Goal: Information Seeking & Learning: Learn about a topic

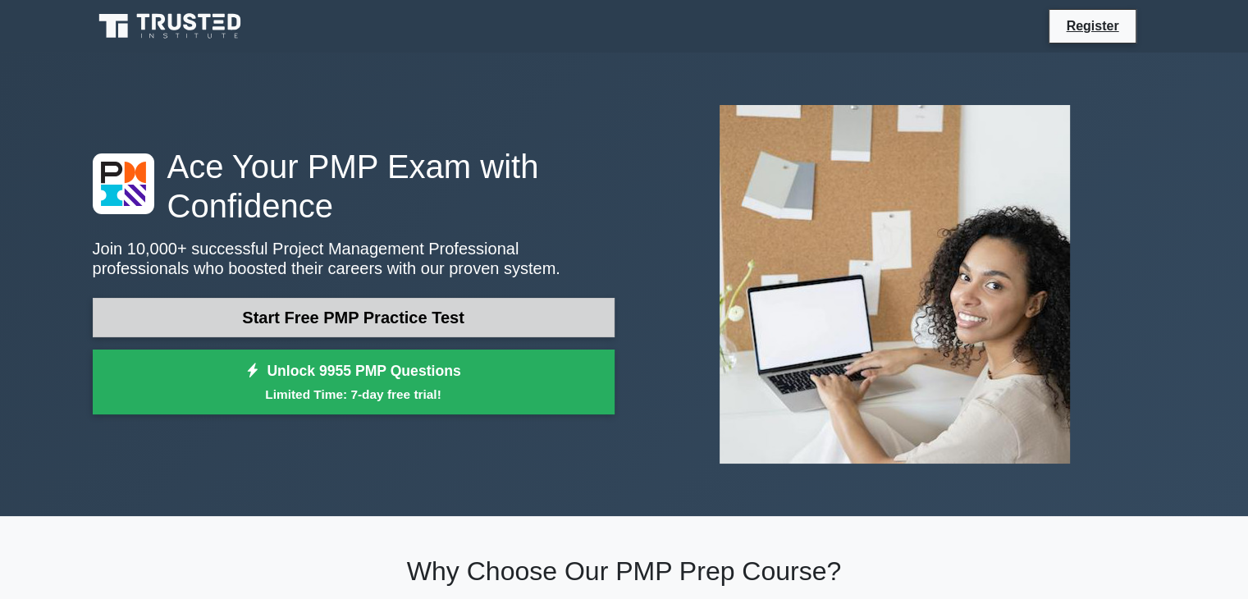
click at [418, 314] on link "Start Free PMP Practice Test" at bounding box center [354, 317] width 522 height 39
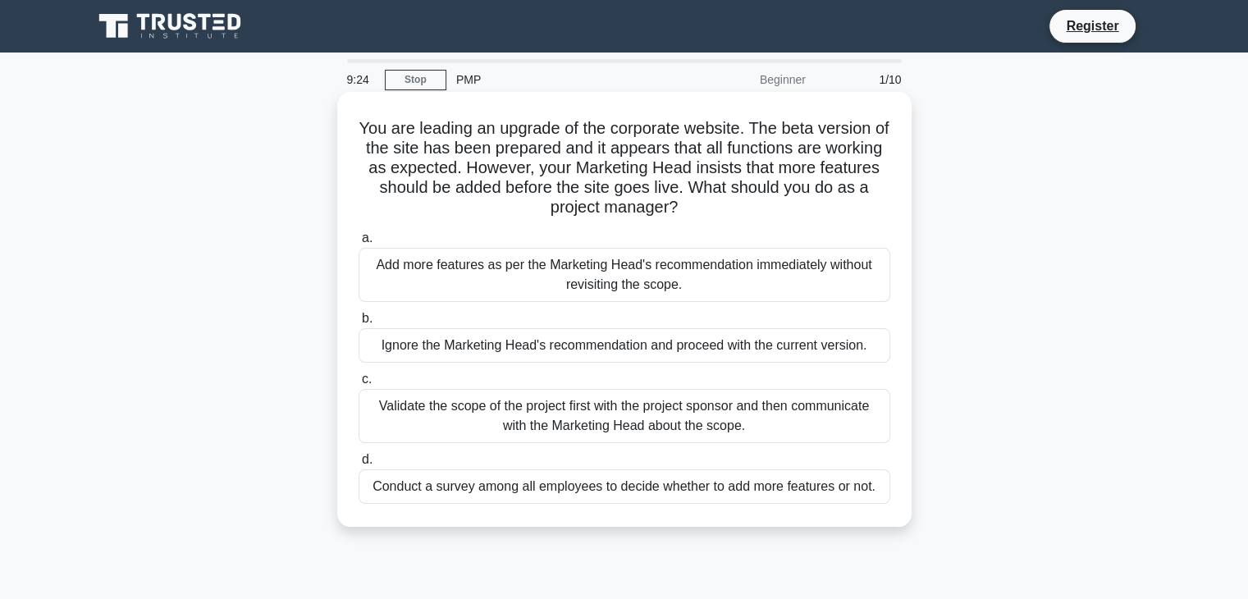
click at [491, 415] on div "Validate the scope of the project first with the project sponsor and then commu…" at bounding box center [624, 416] width 532 height 54
click at [358, 385] on input "c. Validate the scope of the project first with the project sponsor and then co…" at bounding box center [358, 379] width 0 height 11
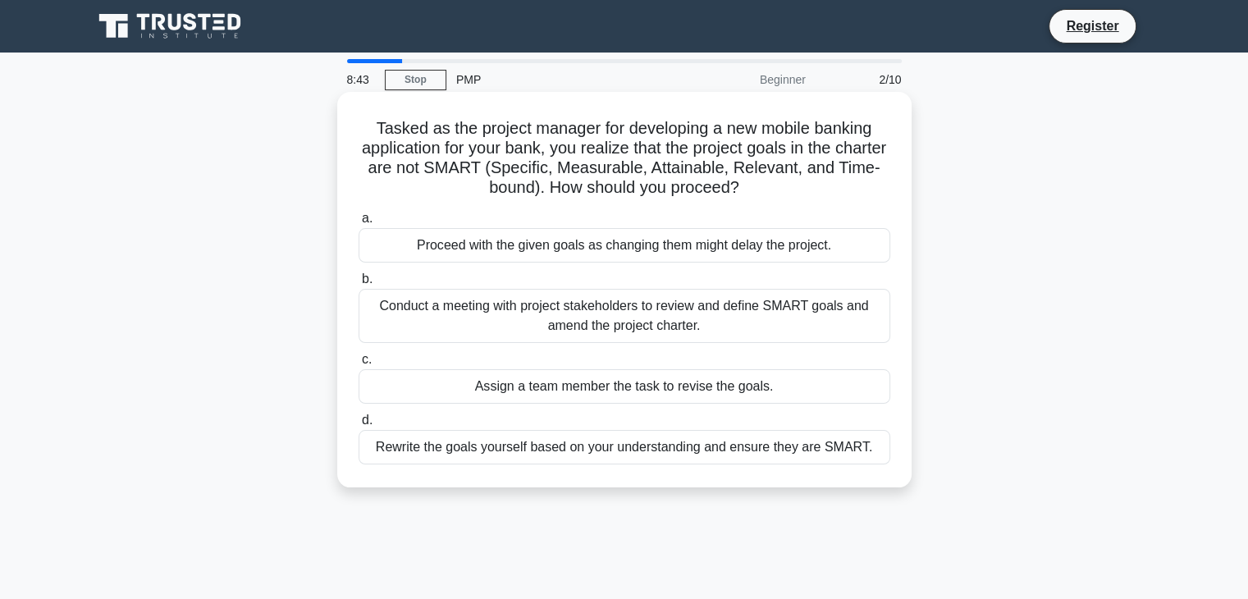
click at [596, 323] on div "Conduct a meeting with project stakeholders to review and define SMART goals an…" at bounding box center [624, 316] width 532 height 54
click at [358, 285] on input "b. Conduct a meeting with project stakeholders to review and define SMART goals…" at bounding box center [358, 279] width 0 height 11
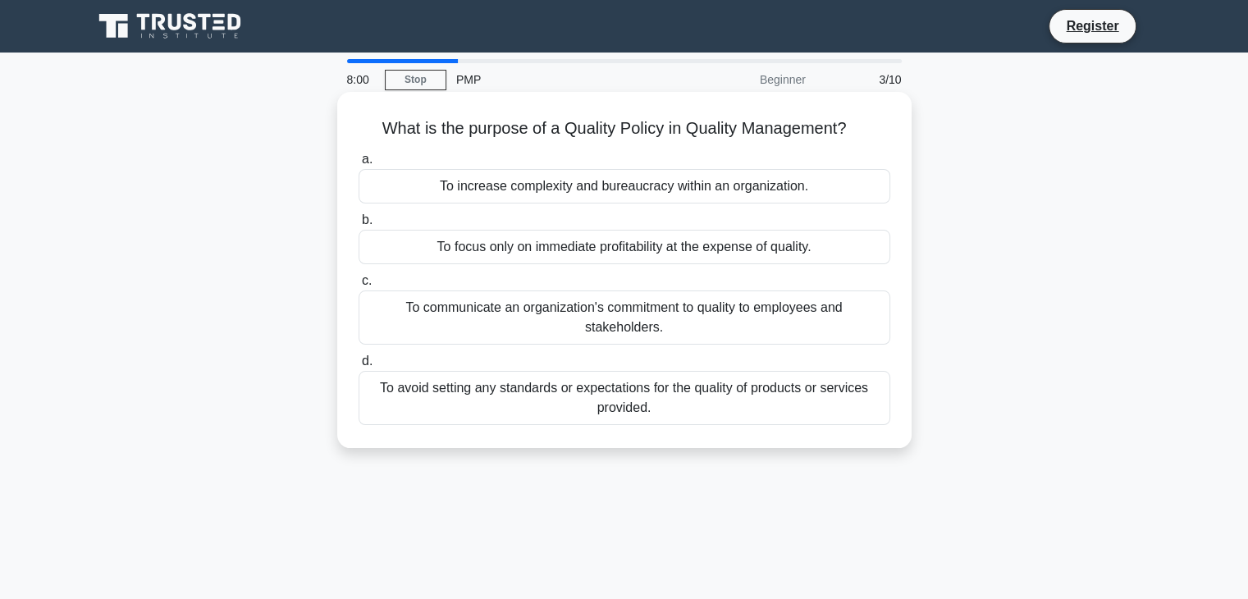
click at [538, 314] on div "To communicate an organization's commitment to quality to employees and stakeho…" at bounding box center [624, 317] width 532 height 54
click at [358, 286] on input "c. To communicate an organization's commitment to quality to employees and stak…" at bounding box center [358, 281] width 0 height 11
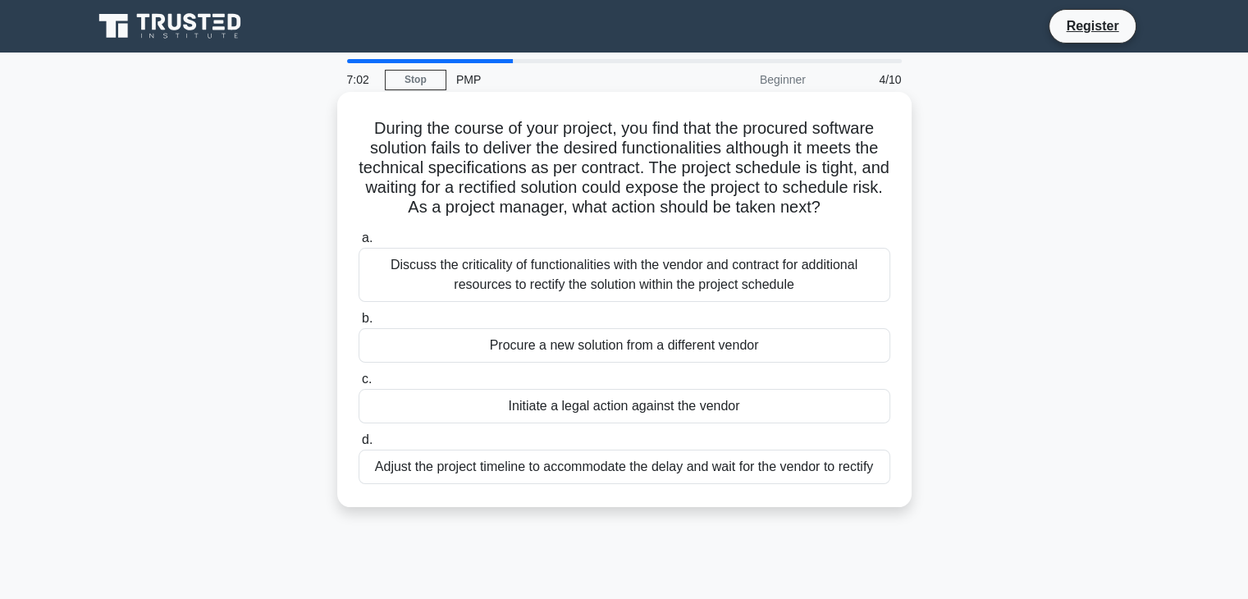
click at [535, 301] on div "Discuss the criticality of functionalities with the vendor and contract for add…" at bounding box center [624, 275] width 532 height 54
click at [358, 244] on input "a. Discuss the criticality of functionalities with the vendor and contract for …" at bounding box center [358, 238] width 0 height 11
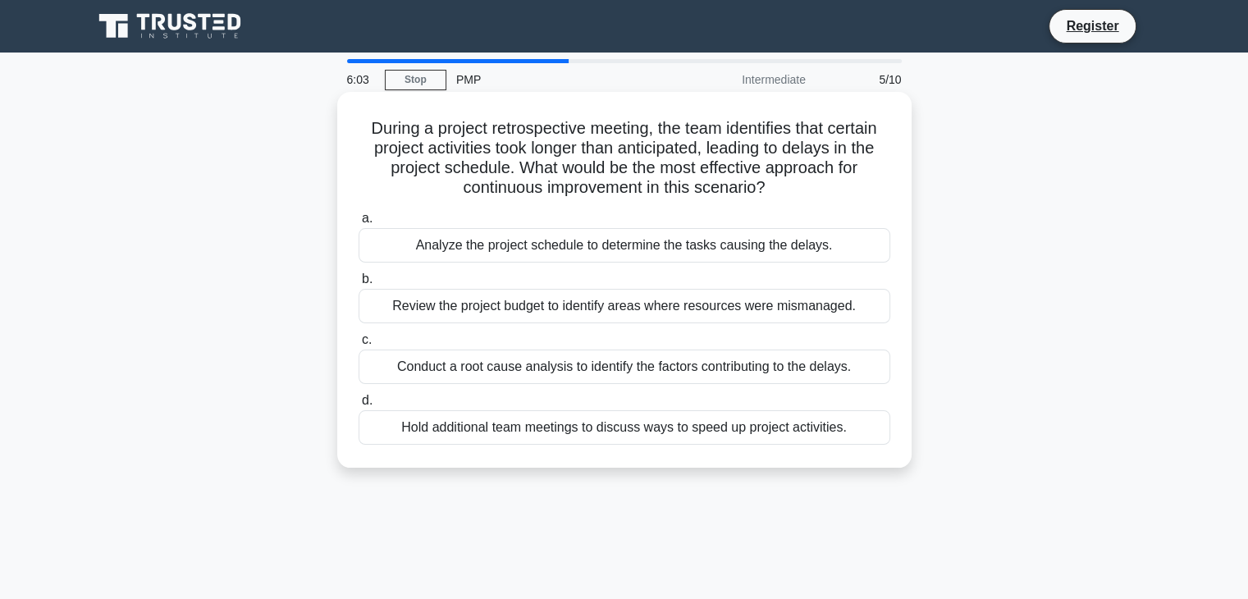
click at [520, 367] on div "Conduct a root cause analysis to identify the factors contributing to the delay…" at bounding box center [624, 366] width 532 height 34
click at [358, 345] on input "c. Conduct a root cause analysis to identify the factors contributing to the de…" at bounding box center [358, 340] width 0 height 11
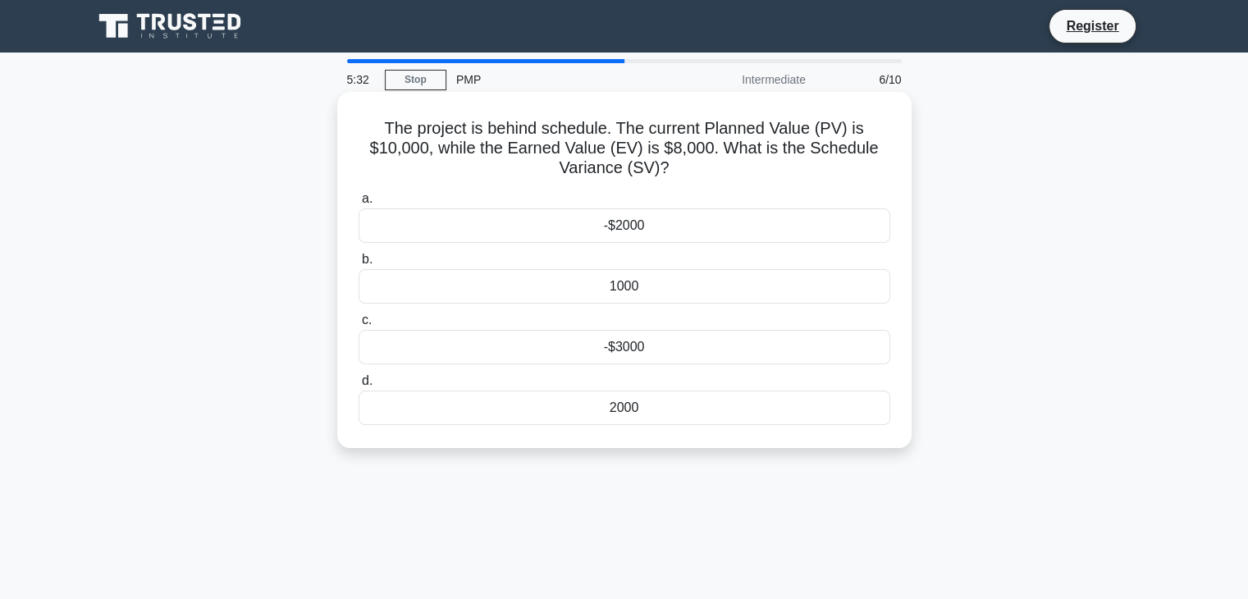
click at [637, 221] on div "-$2000" at bounding box center [624, 225] width 532 height 34
click at [358, 204] on input "a. -$2000" at bounding box center [358, 199] width 0 height 11
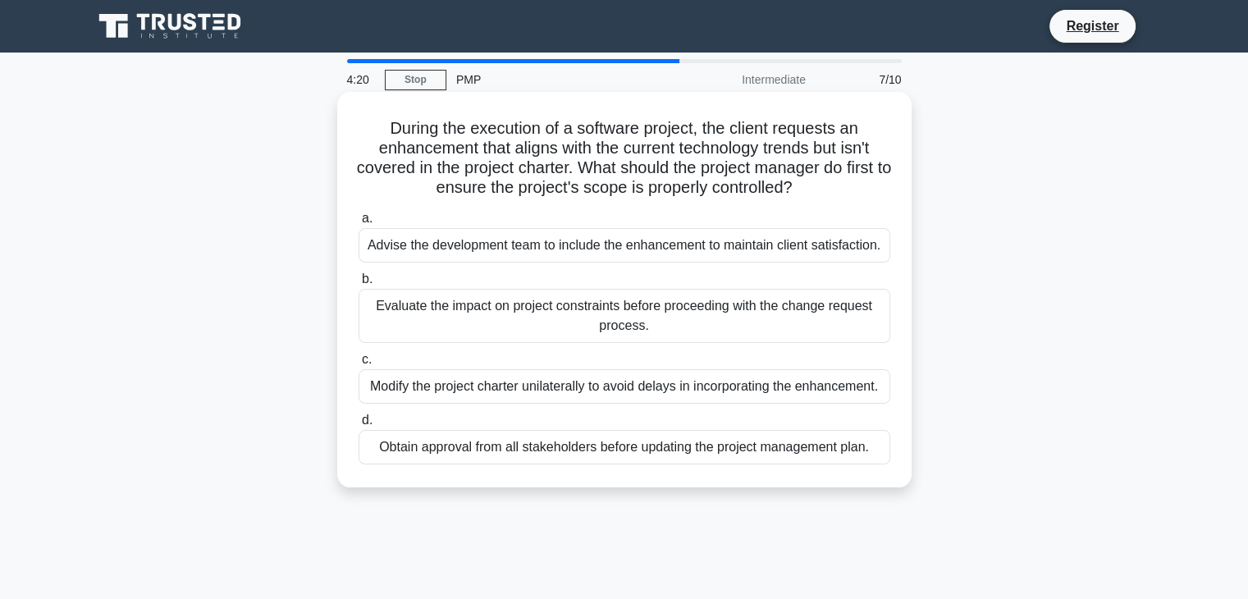
click at [536, 313] on div "Evaluate the impact on project constraints before proceeding with the change re…" at bounding box center [624, 316] width 532 height 54
click at [358, 285] on input "b. Evaluate the impact on project constraints before proceeding with the change…" at bounding box center [358, 279] width 0 height 11
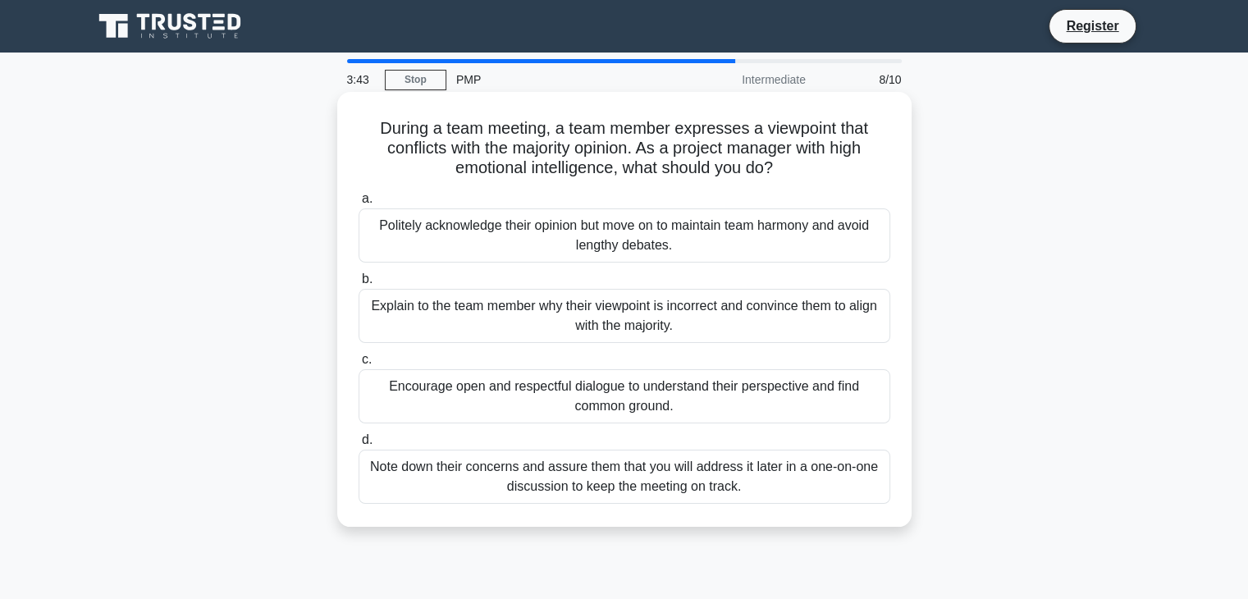
click at [607, 235] on div "Politely acknowledge their opinion but move on to maintain team harmony and avo…" at bounding box center [624, 235] width 532 height 54
click at [358, 204] on input "a. Politely acknowledge their opinion but move on to maintain team harmony and …" at bounding box center [358, 199] width 0 height 11
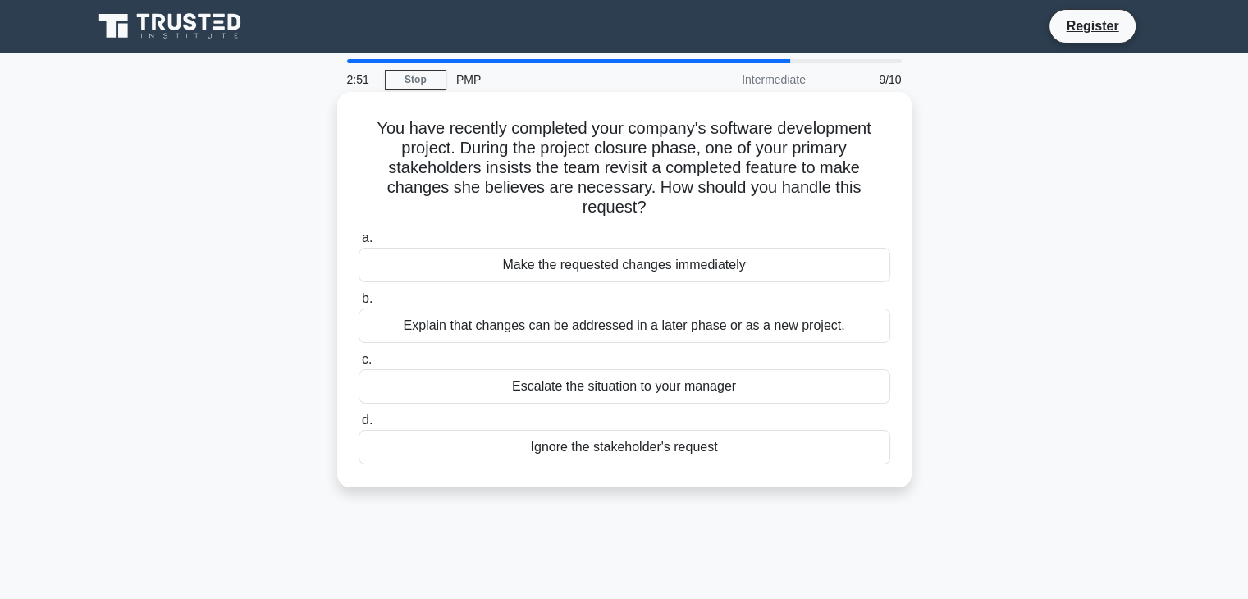
click at [575, 322] on div "Explain that changes can be addressed in a later phase or as a new project." at bounding box center [624, 325] width 532 height 34
click at [358, 304] on input "b. Explain that changes can be addressed in a later phase or as a new project." at bounding box center [358, 299] width 0 height 11
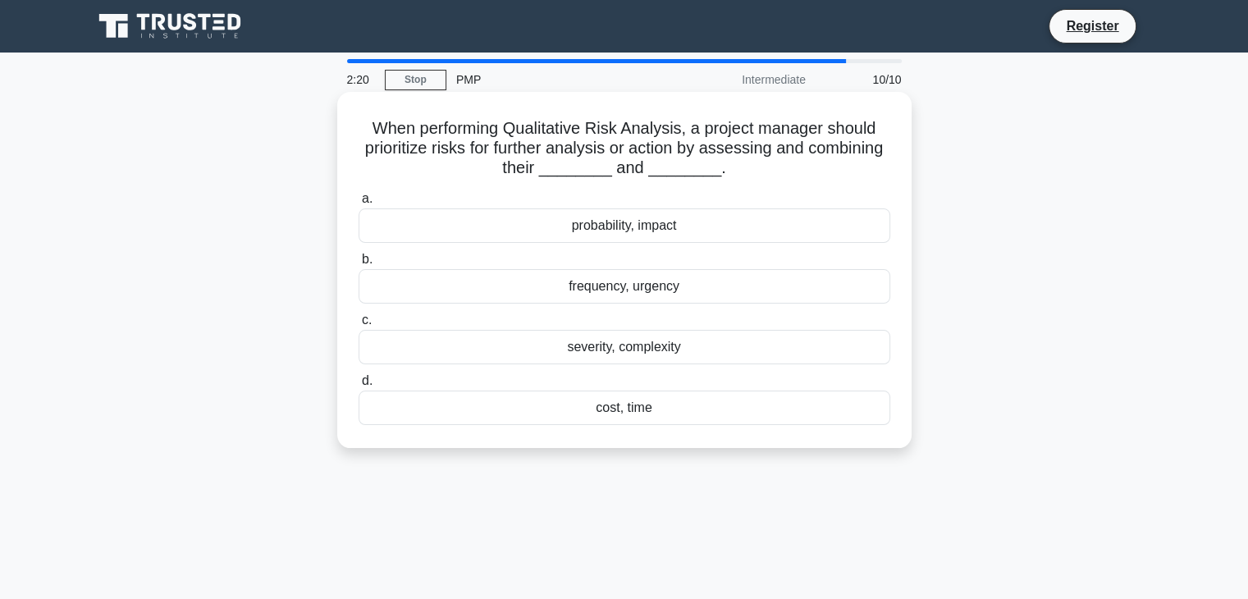
click at [608, 410] on div "cost, time" at bounding box center [624, 407] width 532 height 34
click at [358, 386] on input "d. cost, time" at bounding box center [358, 381] width 0 height 11
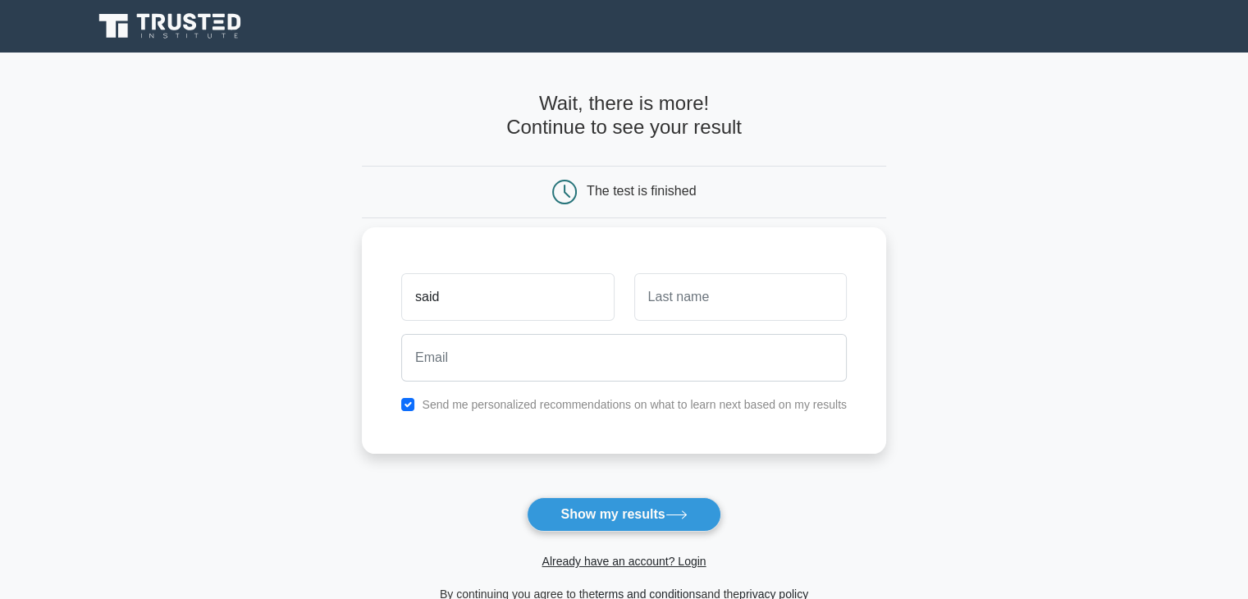
type input "said"
type input "[PERSON_NAME]"
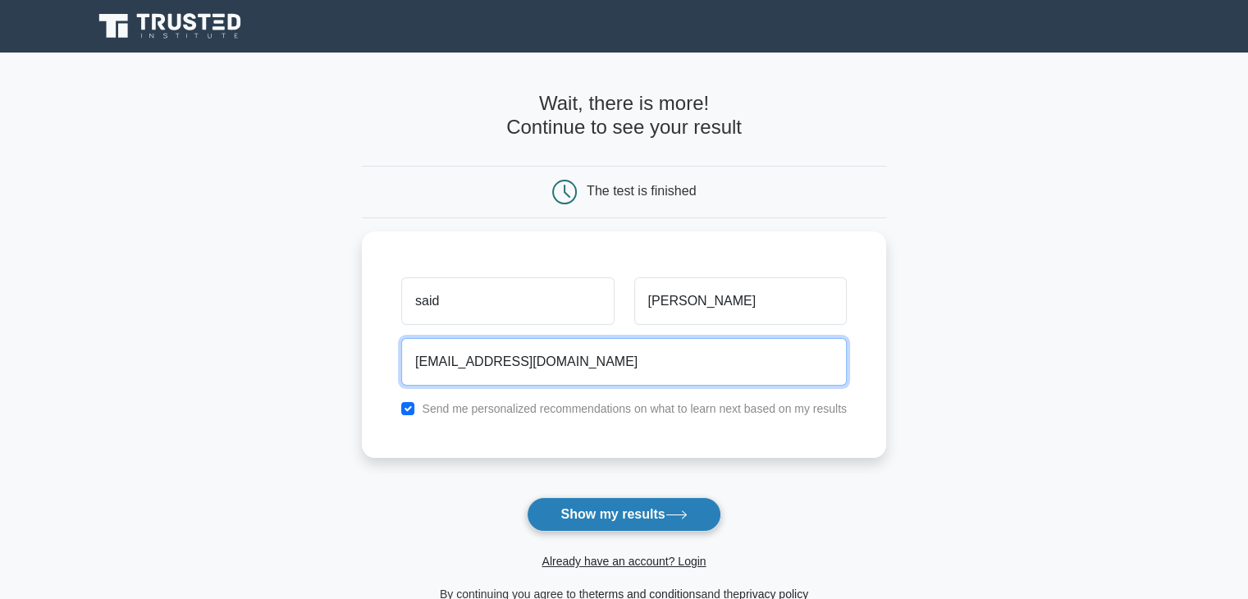
type input "said.mamaris@gmail.com"
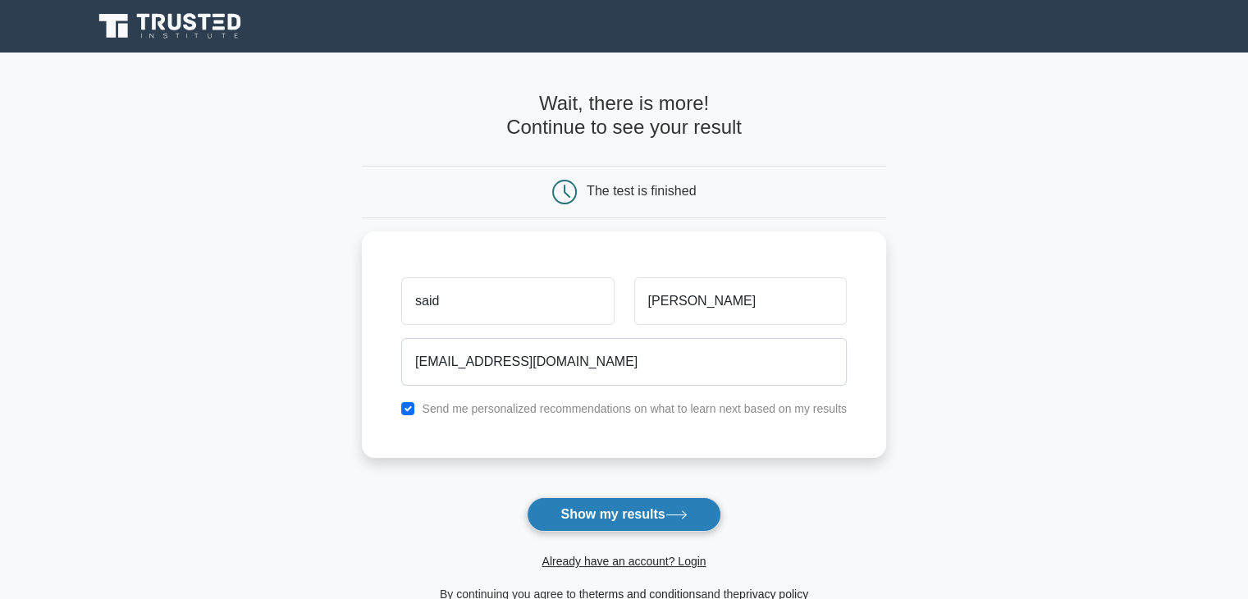
click at [605, 504] on button "Show my results" at bounding box center [624, 514] width 194 height 34
